Goal: Task Accomplishment & Management: Use online tool/utility

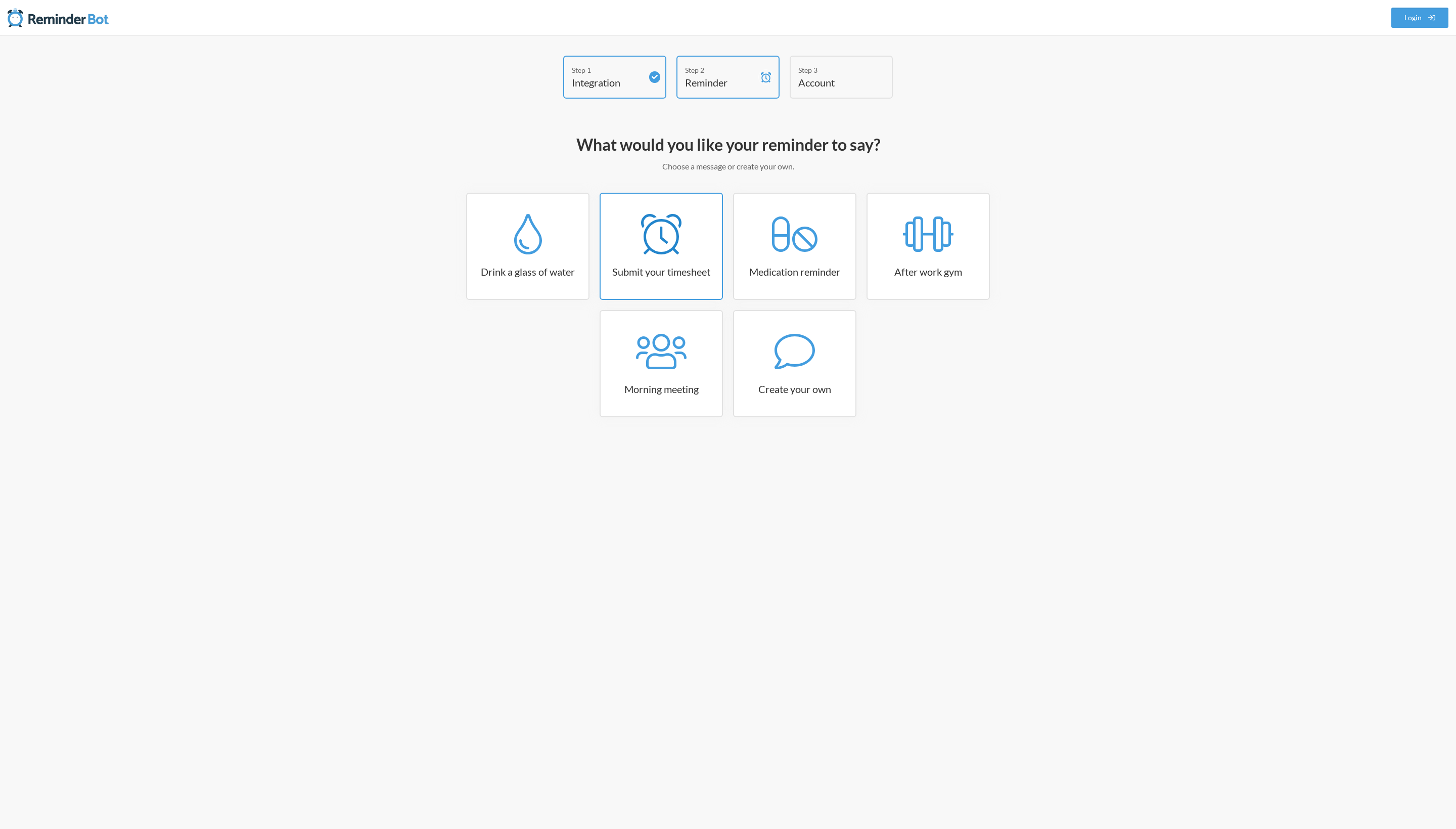
click at [642, 258] on link "Submit your timesheet" at bounding box center [662, 246] width 124 height 107
select select "15:30:00"
select select "true"
select select "16:30:00"
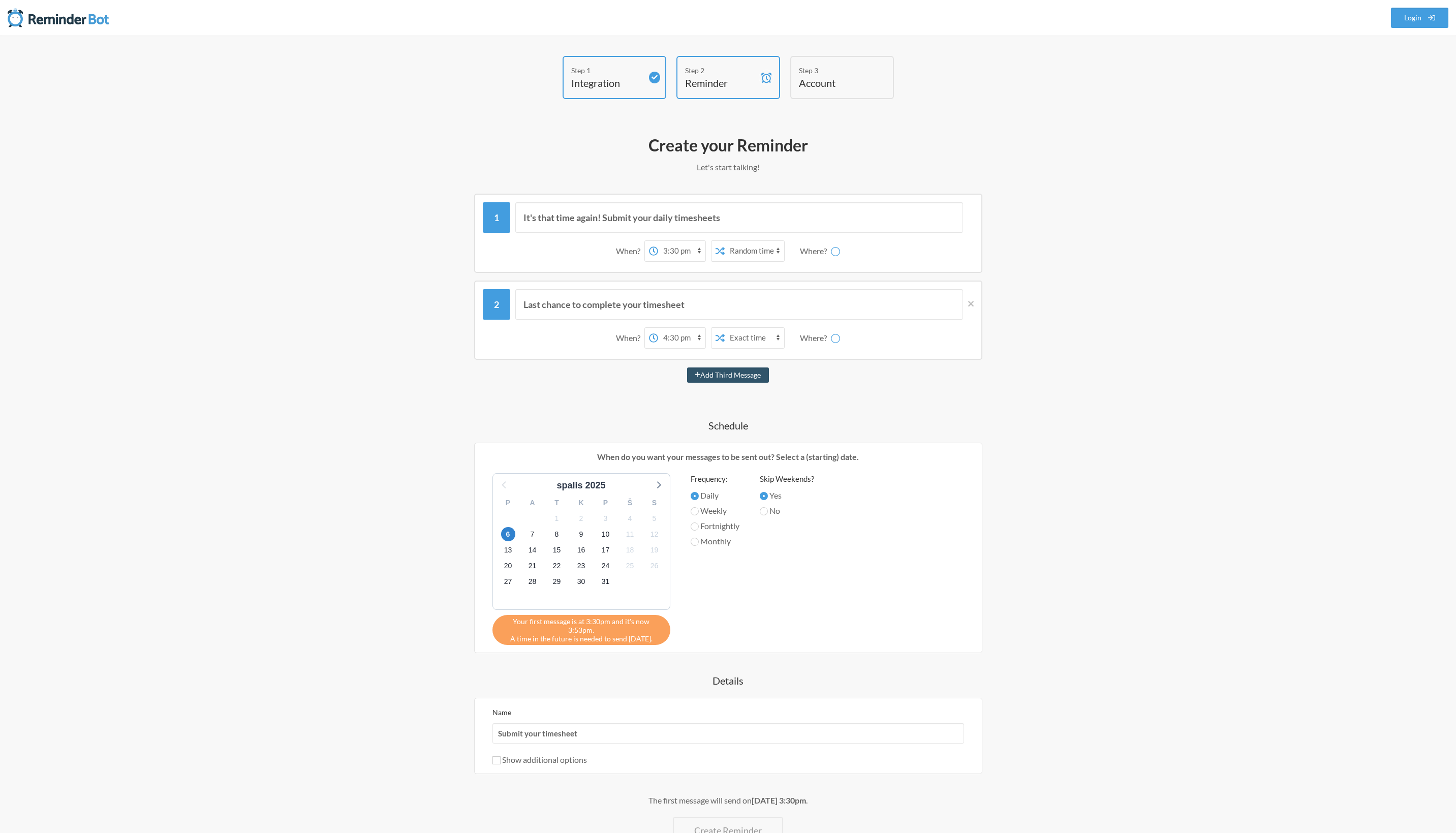
select select "D09KECSK2BA"
select select "C05JDH49CBC"
click at [804, 241] on select "random general qa [PERSON_NAME] Donatas [PERSON_NAME] [PERSON_NAME] [PERSON_NAM…" at bounding box center [842, 251] width 76 height 21
select select "C05JDH49CBC"
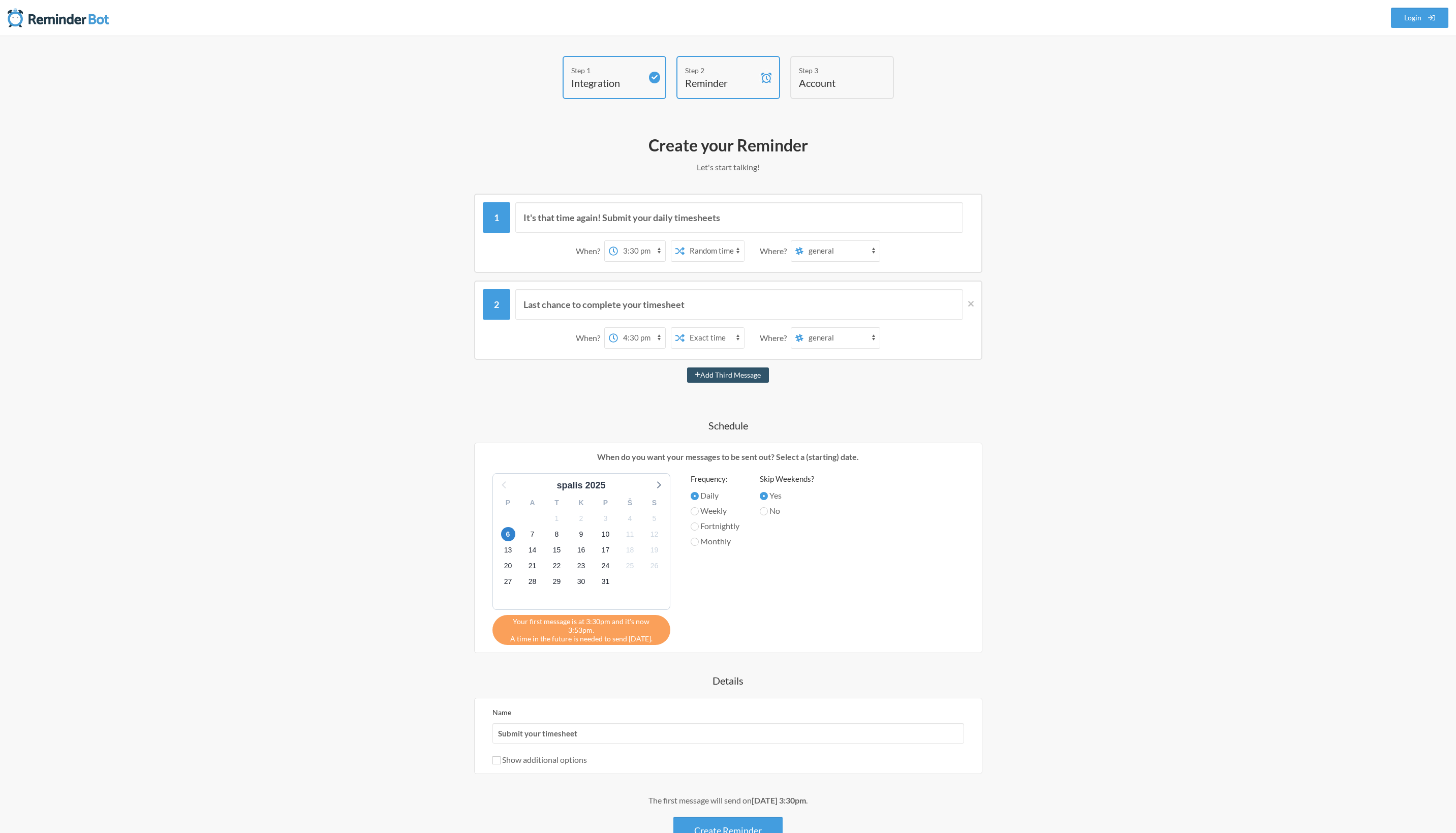
click at [804, 327] on select "random general qa [PERSON_NAME] Donatas [PERSON_NAME] [PERSON_NAME] [PERSON_NAM…" at bounding box center [842, 338] width 76 height 21
drag, startPoint x: 640, startPoint y: 247, endPoint x: 677, endPoint y: 215, distance: 48.9
click at [677, 215] on div "It's that time again! Submit your daily timesheets When? 12:00 am 12:15 am 12:3…" at bounding box center [728, 234] width 491 height 65
drag, startPoint x: 712, startPoint y: 252, endPoint x: 717, endPoint y: 542, distance: 290.0
click at [717, 542] on div "It's that time again! Submit your daily timesheets When? 12:00 am 12:15 am 12:3…" at bounding box center [728, 518] width 589 height 651
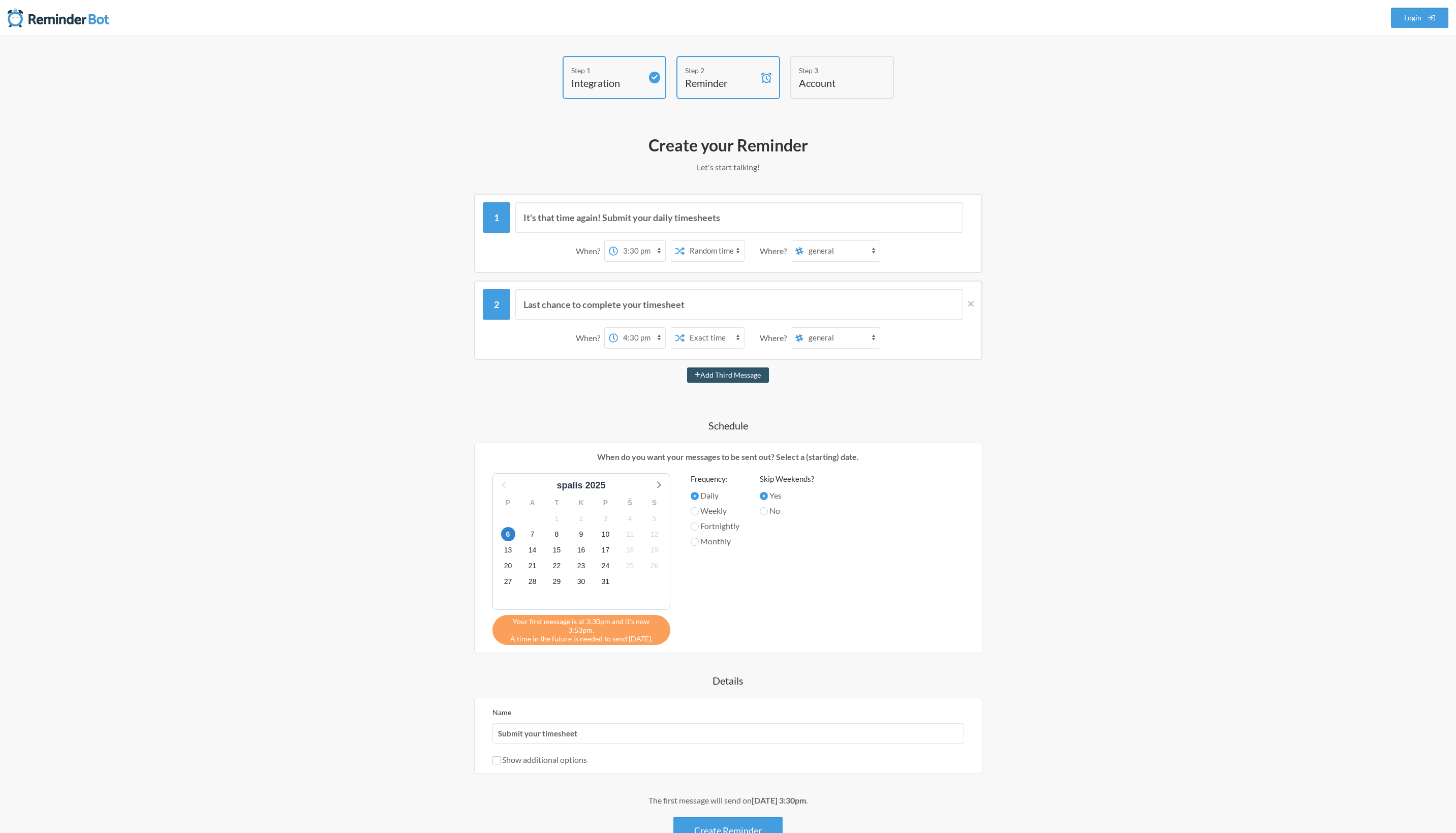
click at [717, 542] on label "Monthly" at bounding box center [714, 541] width 49 height 12
click at [699, 542] on input "Monthly" at bounding box center [695, 542] width 8 height 8
radio input "true"
click at [495, 756] on input "Show additional options" at bounding box center [496, 760] width 8 height 8
checkbox input "true"
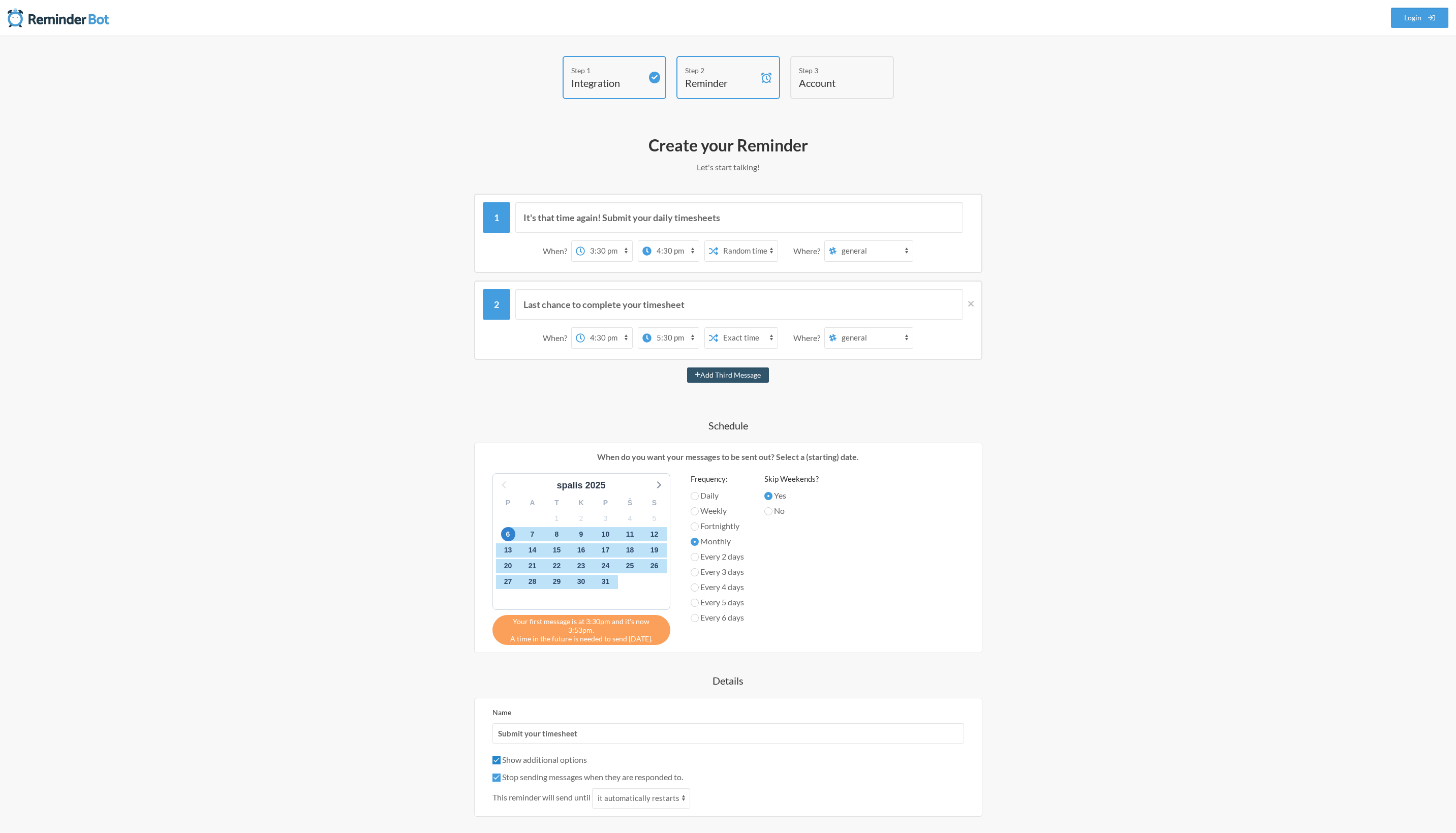
scroll to position [107, 0]
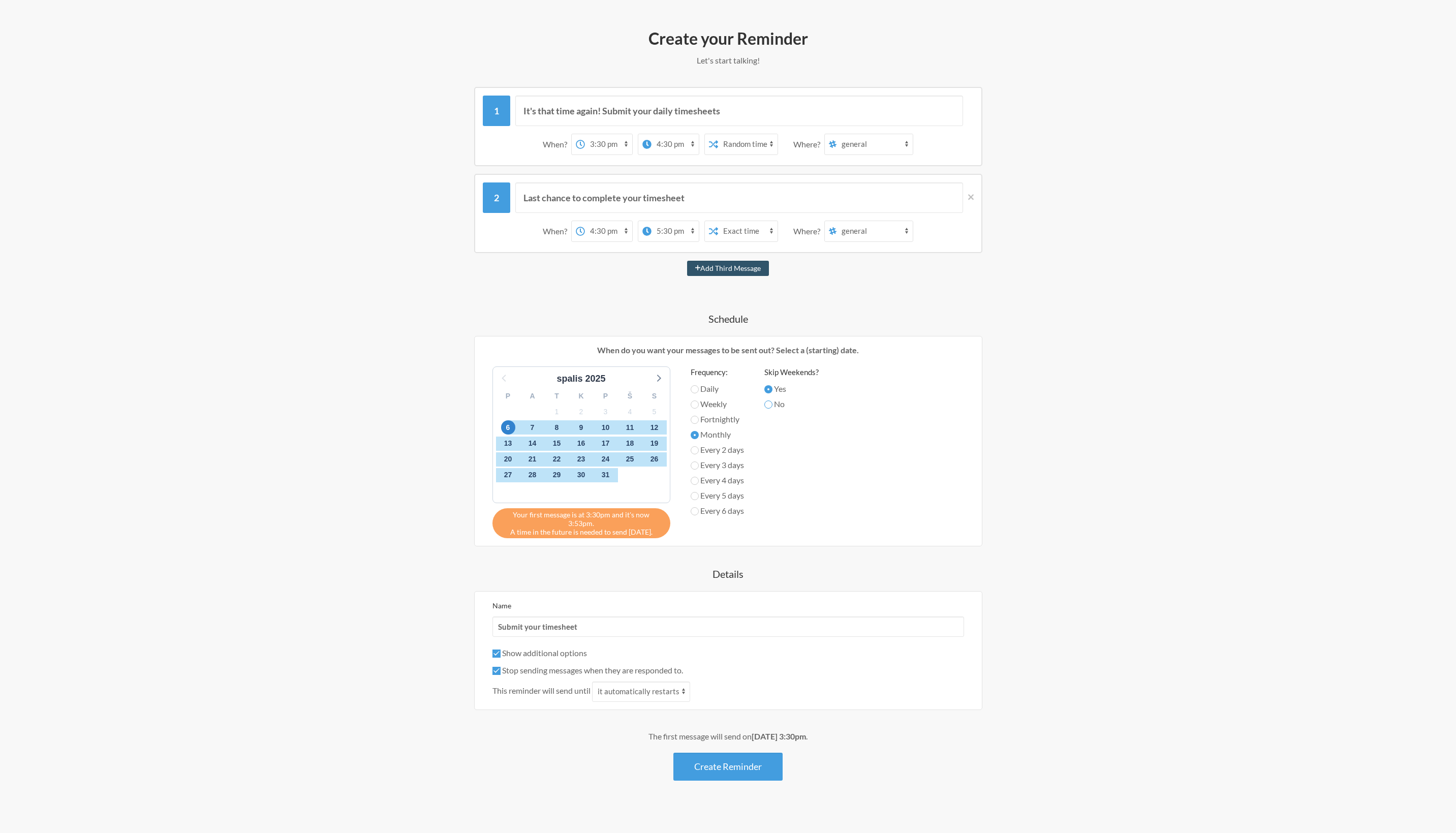
click at [770, 403] on input "No" at bounding box center [769, 405] width 8 height 8
radio input "true"
click at [628, 411] on span "4" at bounding box center [630, 412] width 14 height 14
click at [557, 413] on span "1" at bounding box center [557, 412] width 14 height 14
click at [638, 432] on div "11" at bounding box center [630, 428] width 25 height 16
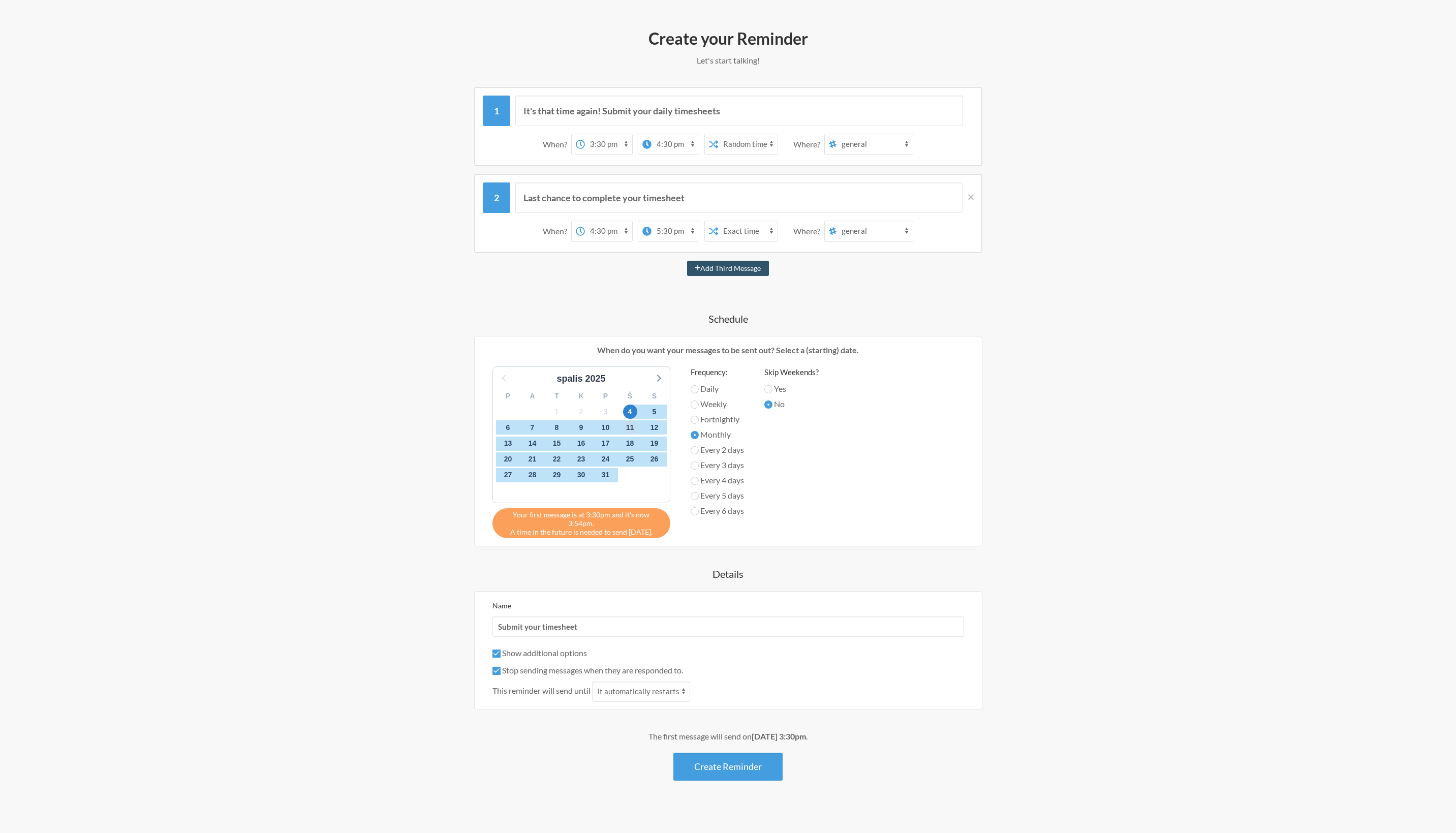
click at [636, 430] on span "11" at bounding box center [630, 428] width 14 height 14
click at [578, 474] on span "30" at bounding box center [581, 475] width 14 height 14
click at [268, 425] on div "Step 1 Integration Step 2 Reminder Step 3 Account What would you like your remi…" at bounding box center [728, 385] width 1456 height 913
click at [659, 373] on icon at bounding box center [658, 377] width 14 height 14
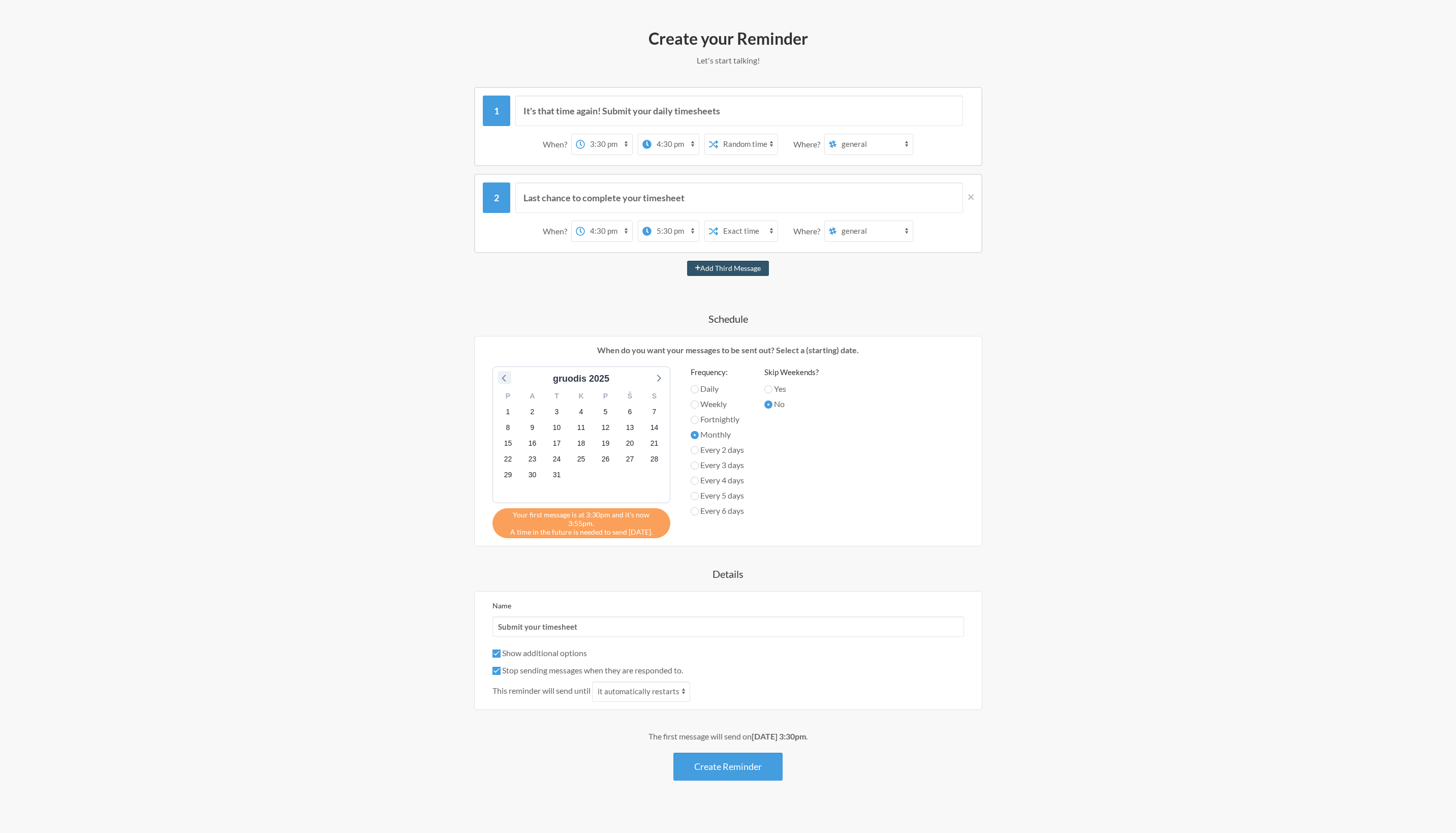
click at [507, 377] on icon at bounding box center [504, 377] width 14 height 14
